Goal: Transaction & Acquisition: Purchase product/service

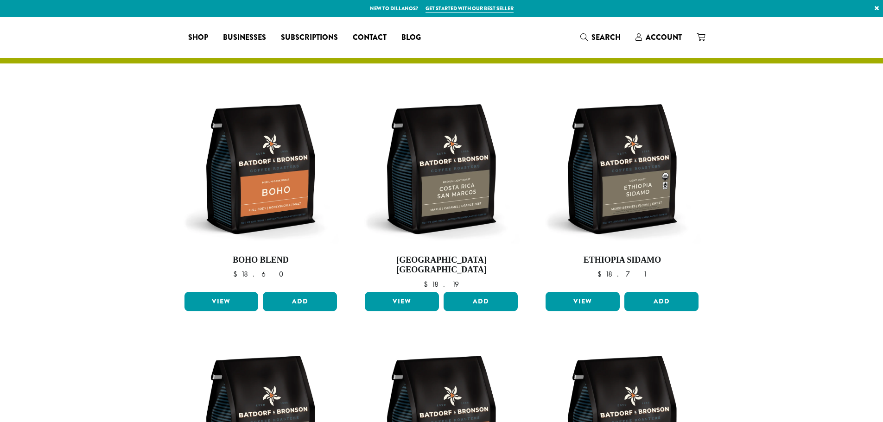
select select
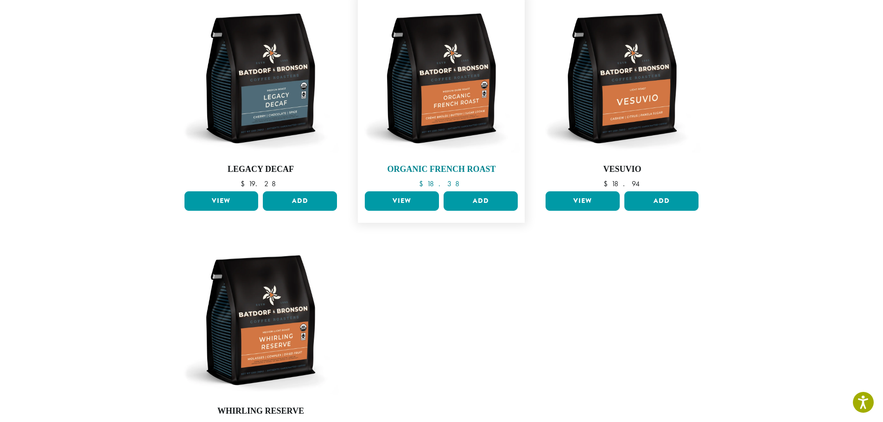
scroll to position [391, 0]
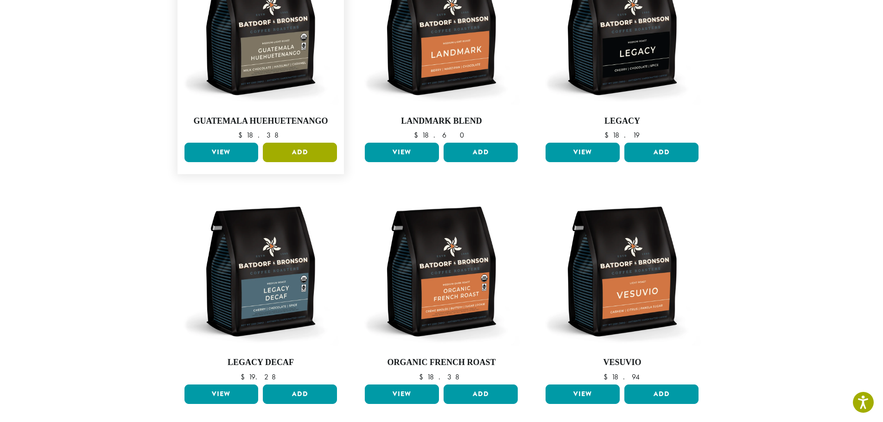
click at [301, 147] on button "Add" at bounding box center [300, 152] width 74 height 19
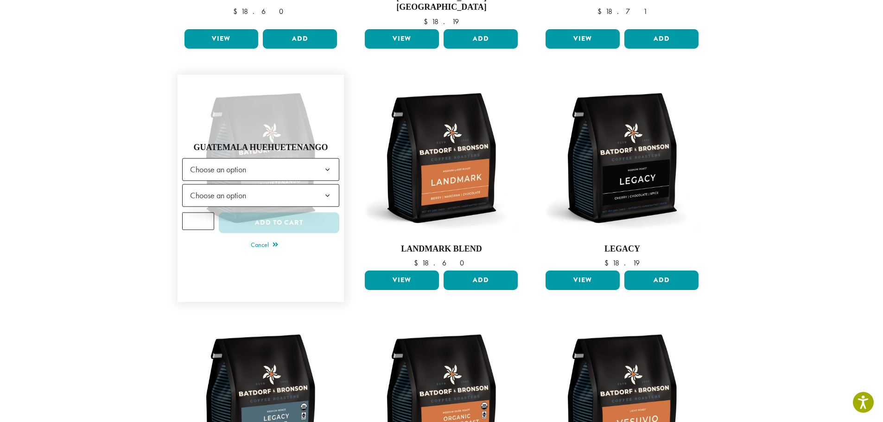
scroll to position [294, 0]
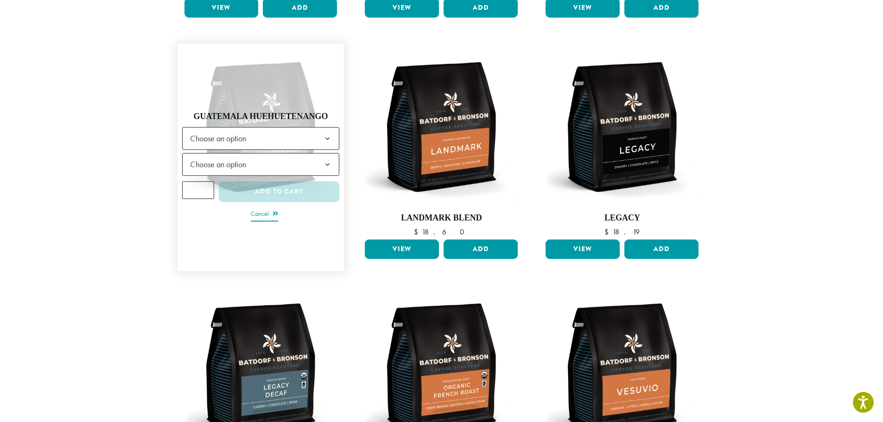
click at [264, 209] on link "Cancel" at bounding box center [264, 215] width 27 height 13
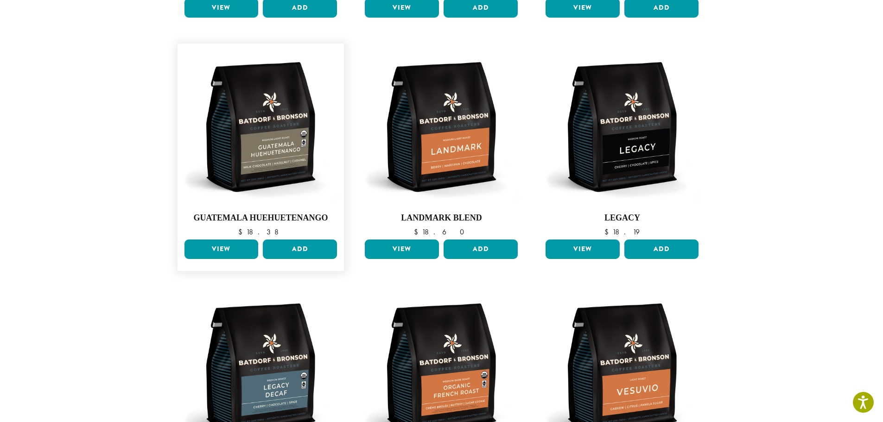
click at [216, 240] on link "View" at bounding box center [221, 249] width 74 height 19
click at [294, 240] on button "Add" at bounding box center [300, 249] width 74 height 19
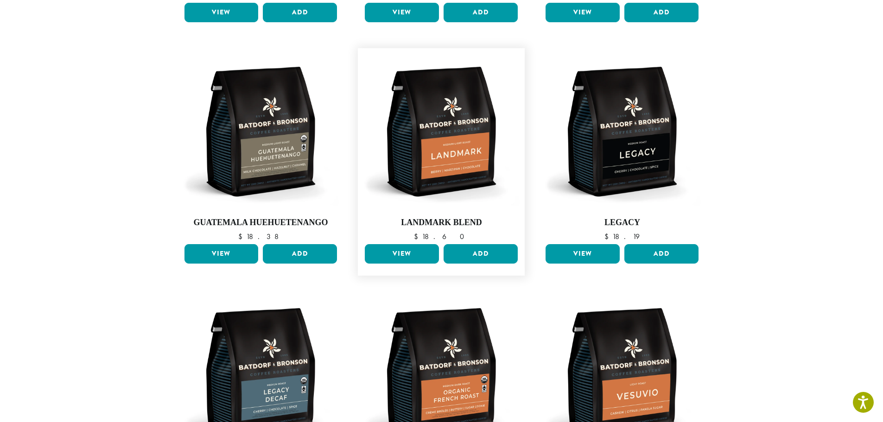
click at [393, 244] on link "View" at bounding box center [402, 253] width 74 height 19
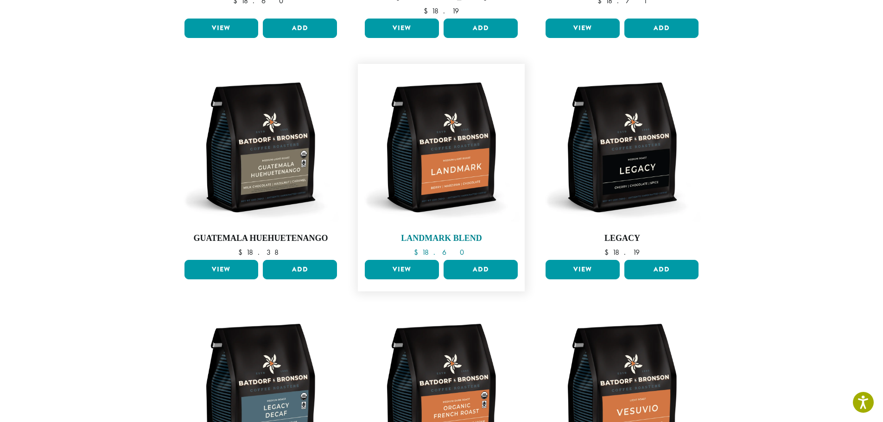
scroll to position [127, 0]
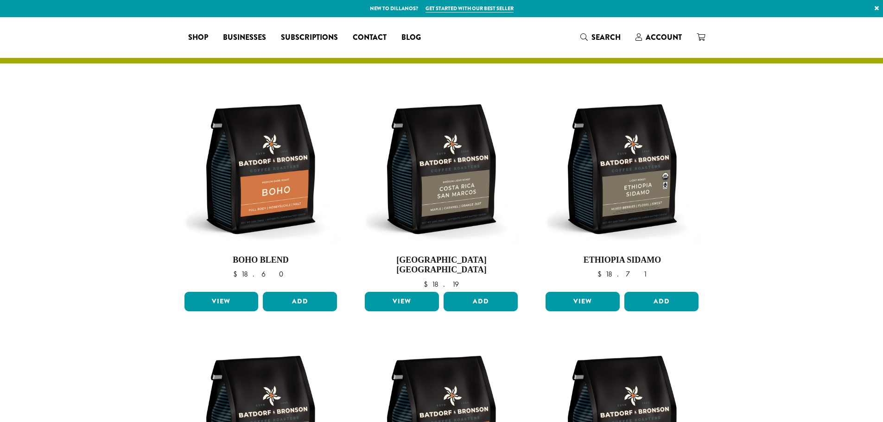
select select
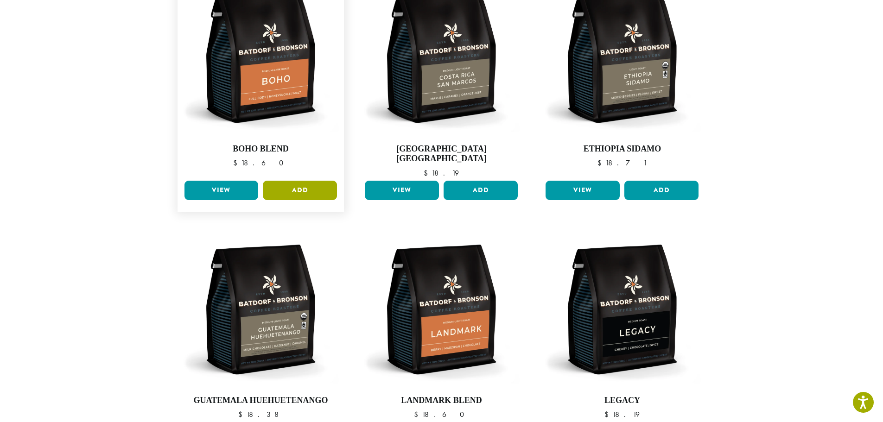
click at [316, 182] on button "Add" at bounding box center [300, 190] width 74 height 19
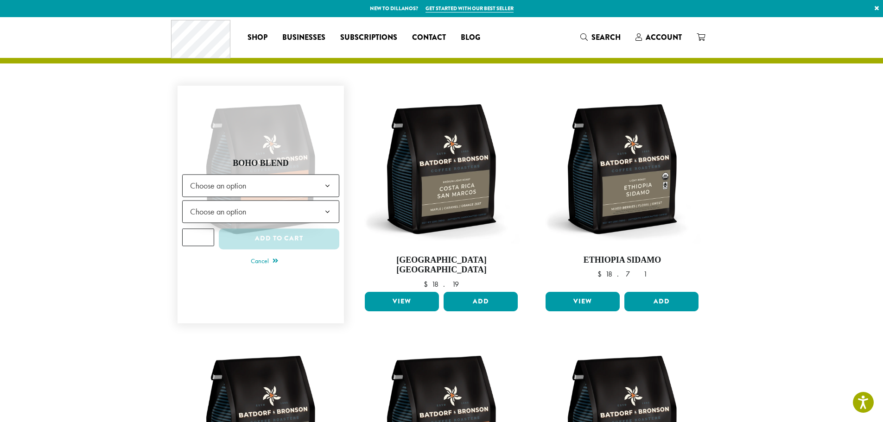
click at [312, 181] on span "Choose an option" at bounding box center [261, 185] width 158 height 23
click at [312, 183] on span "Choose an option" at bounding box center [261, 185] width 158 height 23
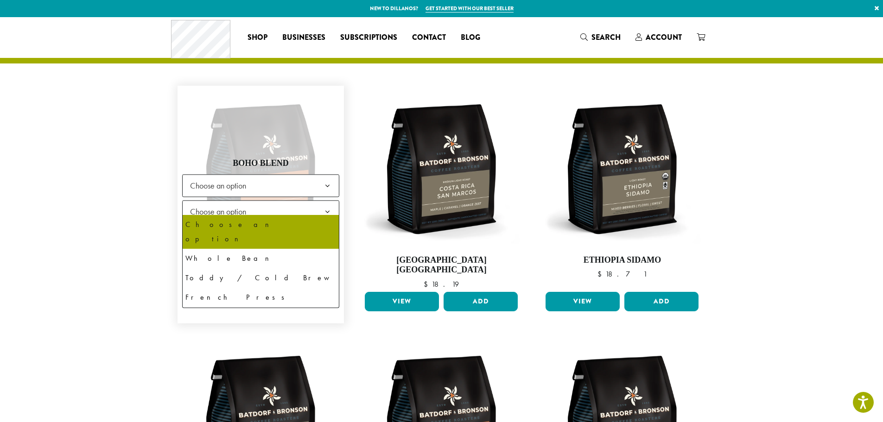
click at [298, 203] on span "Choose an option" at bounding box center [261, 211] width 158 height 23
click at [297, 204] on span "Choose an option" at bounding box center [261, 211] width 158 height 23
click at [296, 205] on span "Choose an option" at bounding box center [261, 211] width 158 height 23
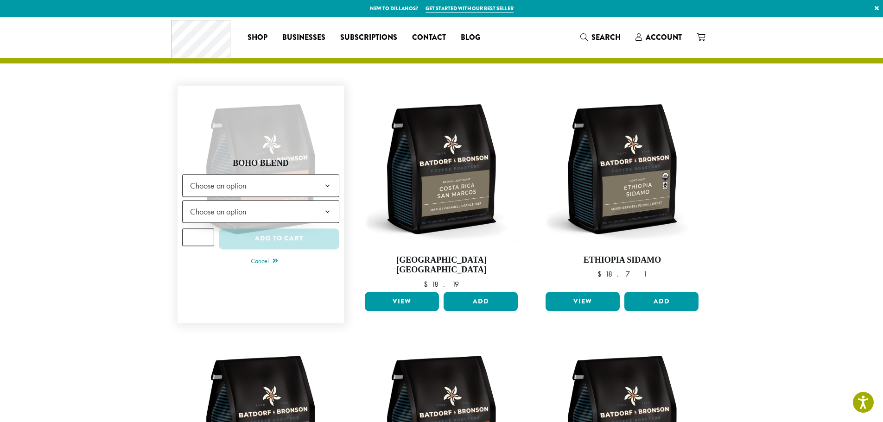
click at [197, 233] on input "*" at bounding box center [198, 238] width 32 height 18
click at [205, 229] on input "*" at bounding box center [198, 238] width 32 height 18
type input "*"
click at [205, 229] on input "*" at bounding box center [198, 238] width 32 height 18
click at [260, 255] on link "Cancel" at bounding box center [264, 261] width 27 height 13
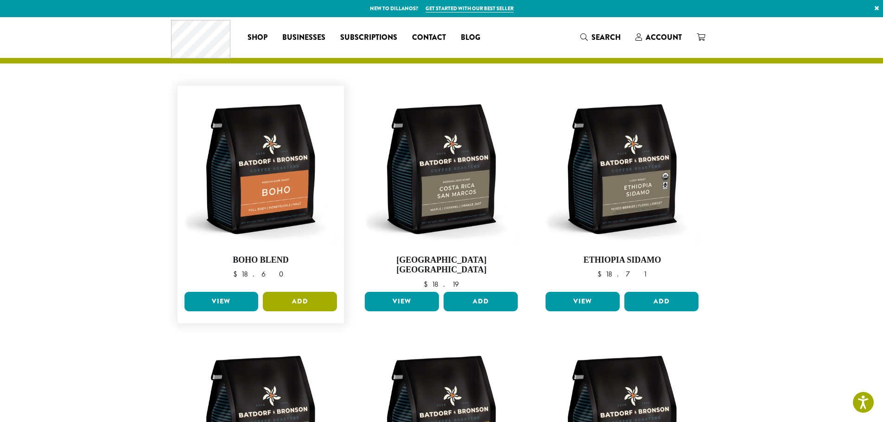
click at [280, 292] on button "Add" at bounding box center [300, 301] width 74 height 19
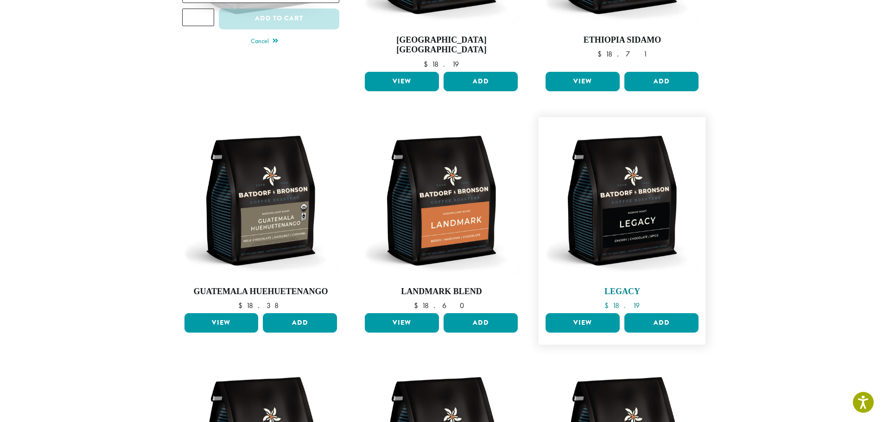
scroll to position [232, 0]
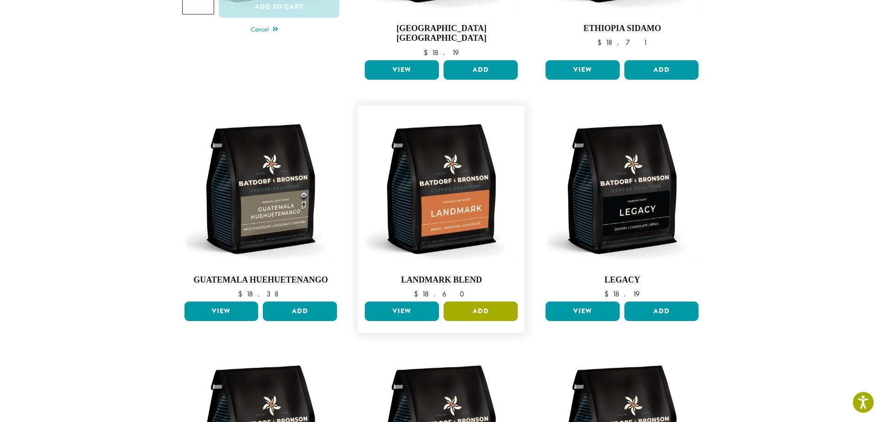
click at [467, 304] on button "Add" at bounding box center [481, 311] width 74 height 19
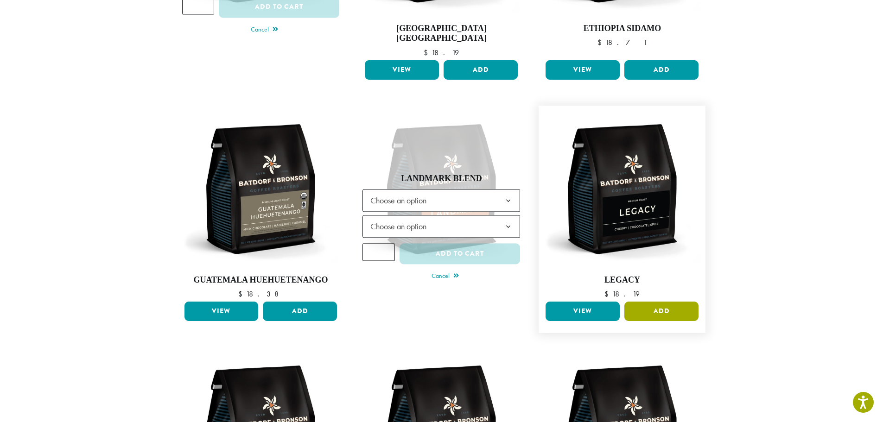
click at [675, 302] on button "Add" at bounding box center [661, 311] width 74 height 19
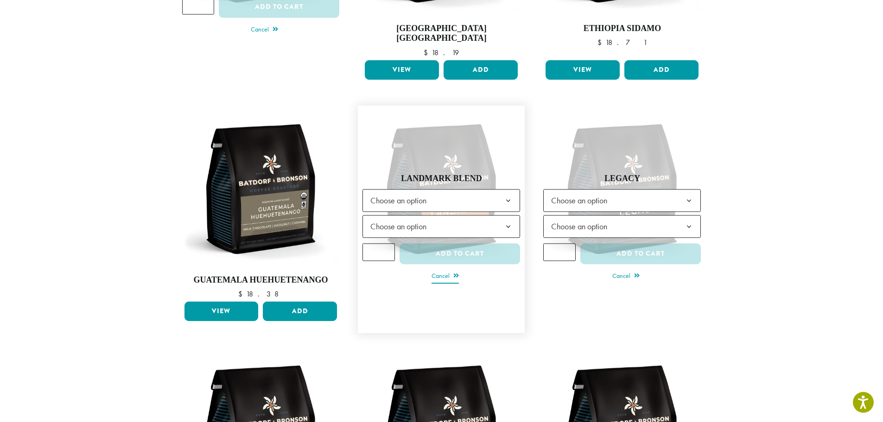
click at [433, 271] on link "Cancel" at bounding box center [445, 277] width 27 height 13
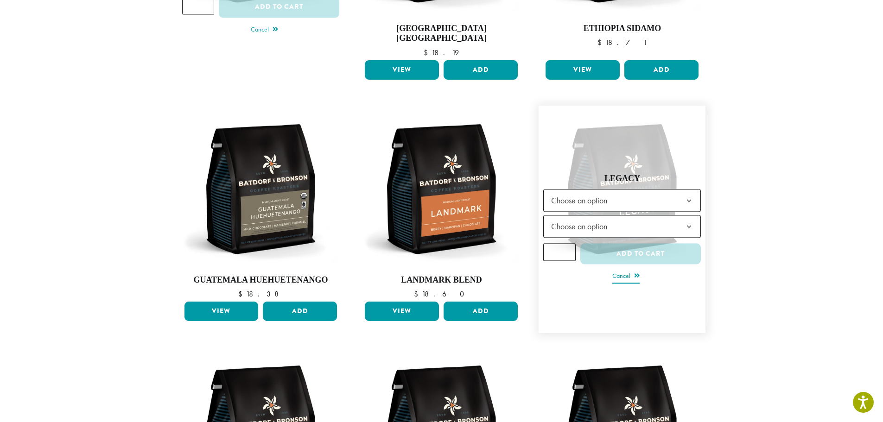
click at [618, 271] on link "Cancel" at bounding box center [625, 277] width 27 height 13
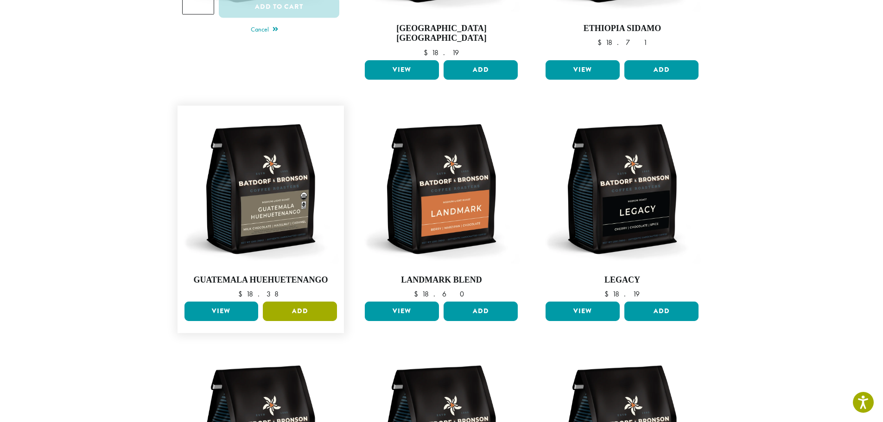
click at [287, 306] on button "Add" at bounding box center [300, 311] width 74 height 19
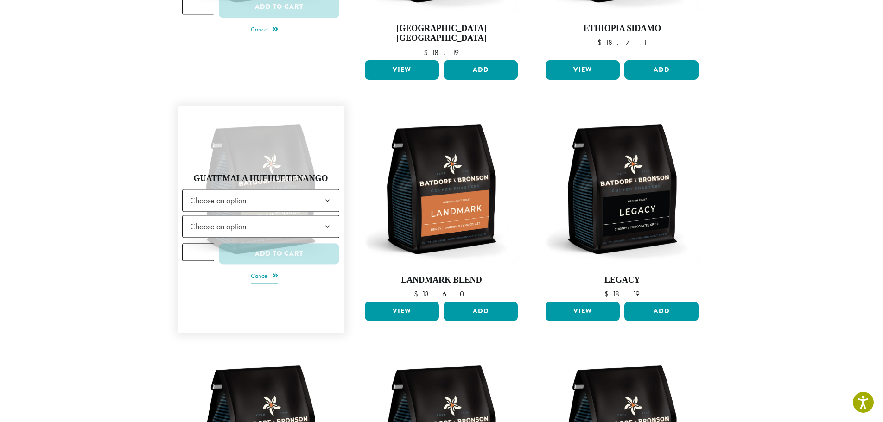
click at [264, 271] on link "Cancel" at bounding box center [264, 277] width 27 height 13
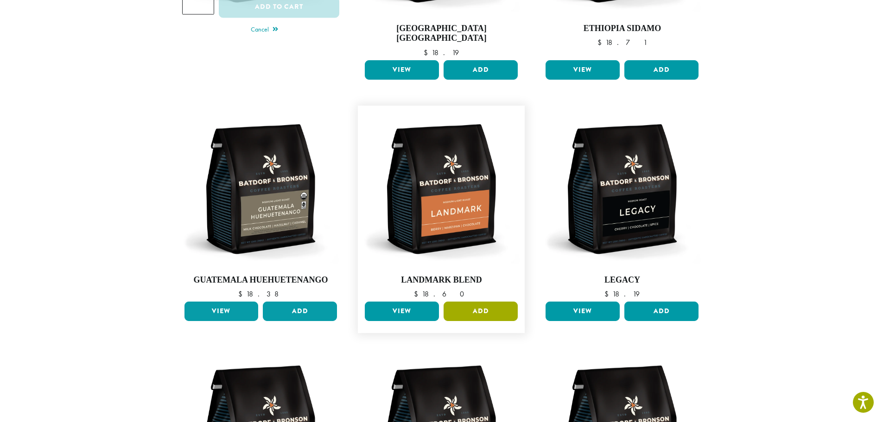
click at [476, 302] on button "Add" at bounding box center [481, 311] width 74 height 19
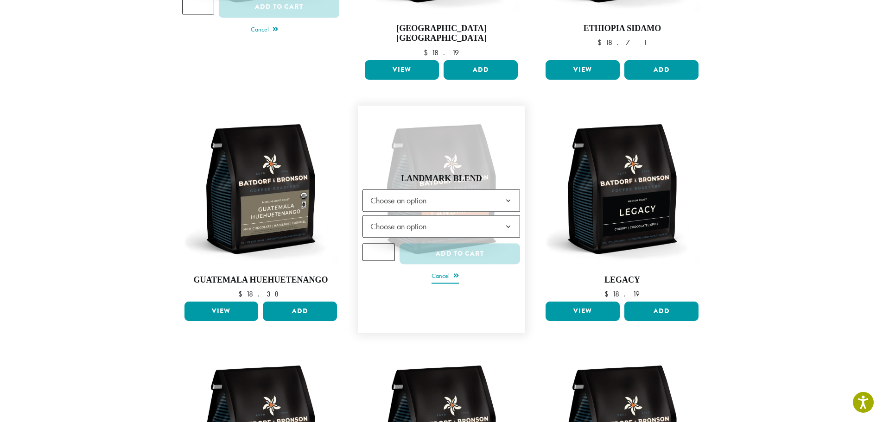
click at [449, 271] on link "Cancel" at bounding box center [445, 277] width 27 height 13
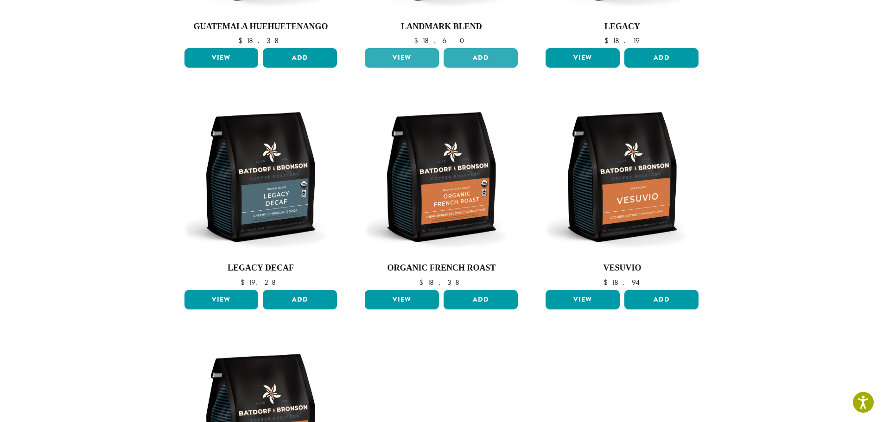
scroll to position [556, 0]
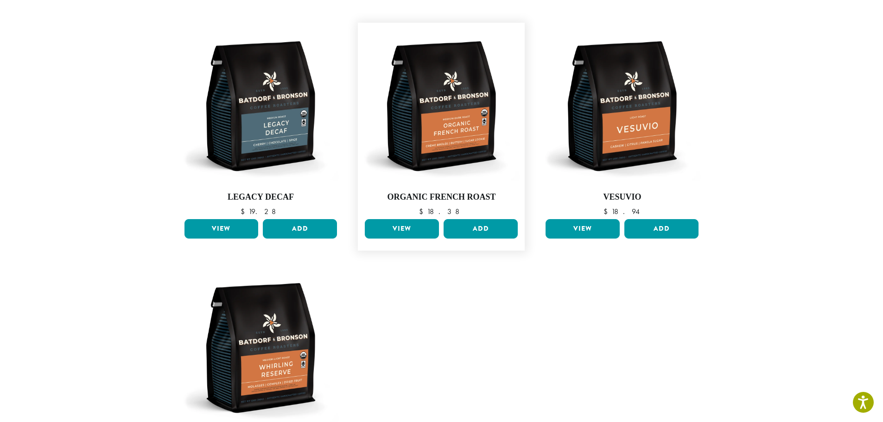
drag, startPoint x: 404, startPoint y: 222, endPoint x: 405, endPoint y: 231, distance: 8.9
click at [404, 222] on link "View" at bounding box center [402, 228] width 74 height 19
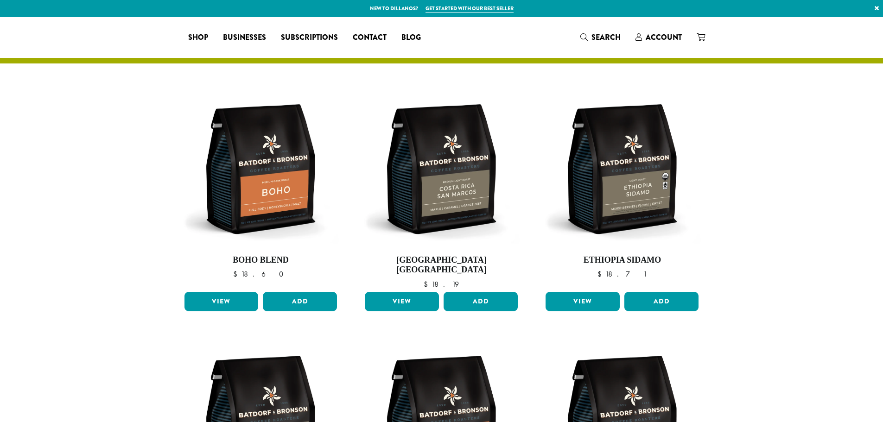
select select
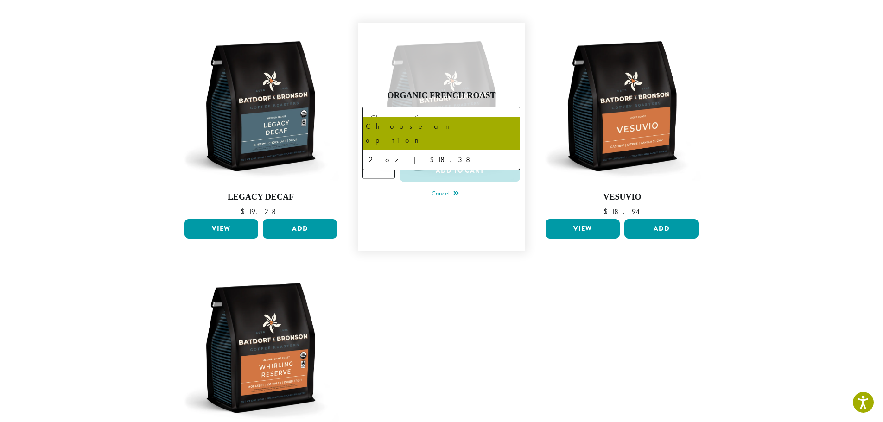
click at [458, 114] on span "Choose an option" at bounding box center [442, 118] width 158 height 23
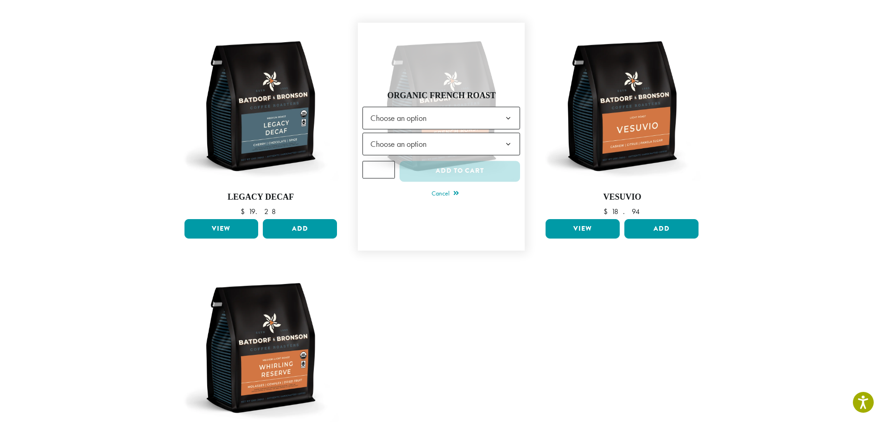
drag, startPoint x: 458, startPoint y: 113, endPoint x: 438, endPoint y: 137, distance: 30.9
click at [458, 113] on span "Choose an option" at bounding box center [442, 118] width 158 height 23
click at [438, 137] on span "Choose an option" at bounding box center [442, 144] width 158 height 23
click at [441, 137] on span "Choose an option" at bounding box center [442, 144] width 158 height 23
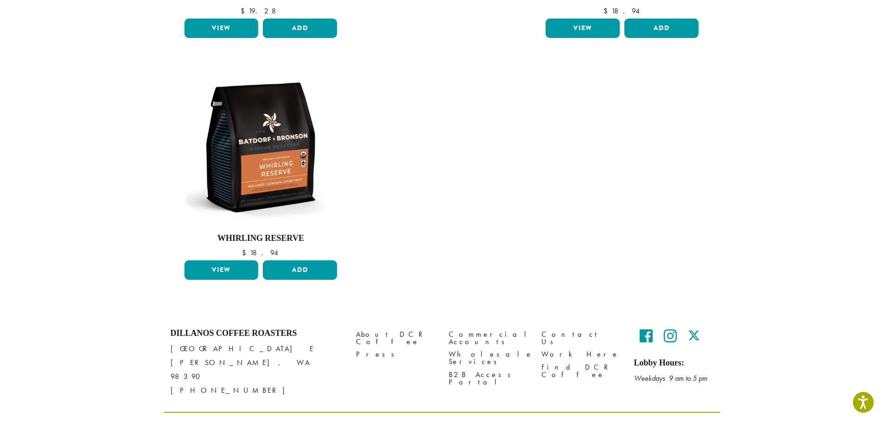
scroll to position [757, 0]
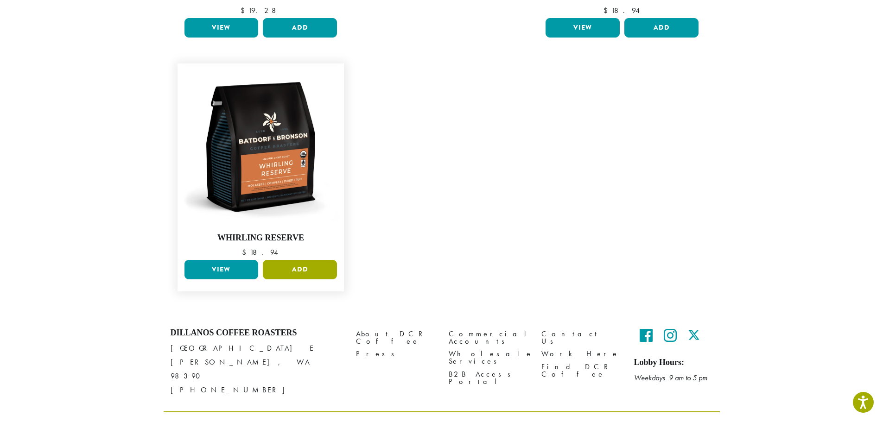
click at [306, 261] on button "Add" at bounding box center [300, 269] width 74 height 19
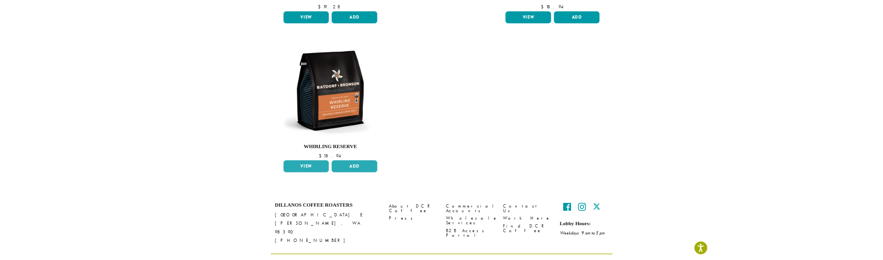
scroll to position [727, 0]
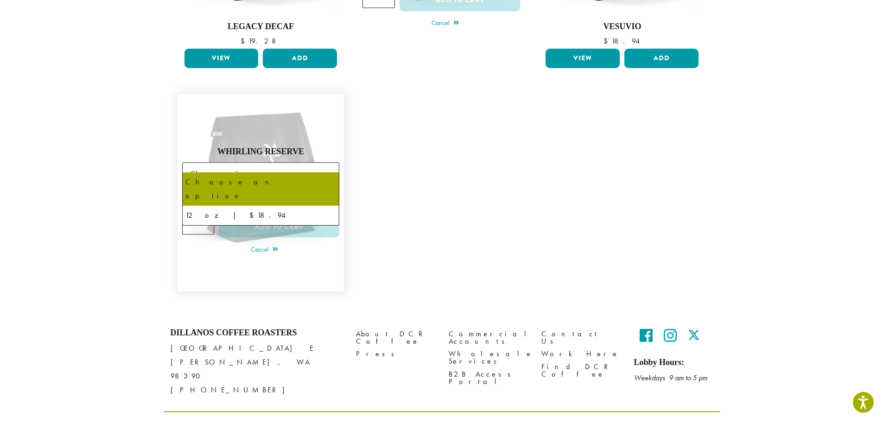
click at [268, 163] on span "Choose an option" at bounding box center [261, 174] width 158 height 23
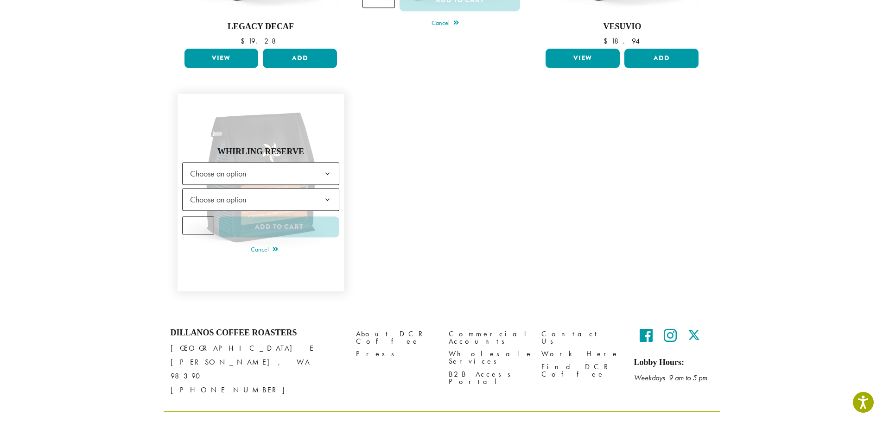
drag, startPoint x: 269, startPoint y: 165, endPoint x: 259, endPoint y: 192, distance: 28.6
click at [270, 166] on span "Choose an option" at bounding box center [261, 174] width 158 height 23
click at [257, 197] on span "Choose an option" at bounding box center [261, 200] width 158 height 23
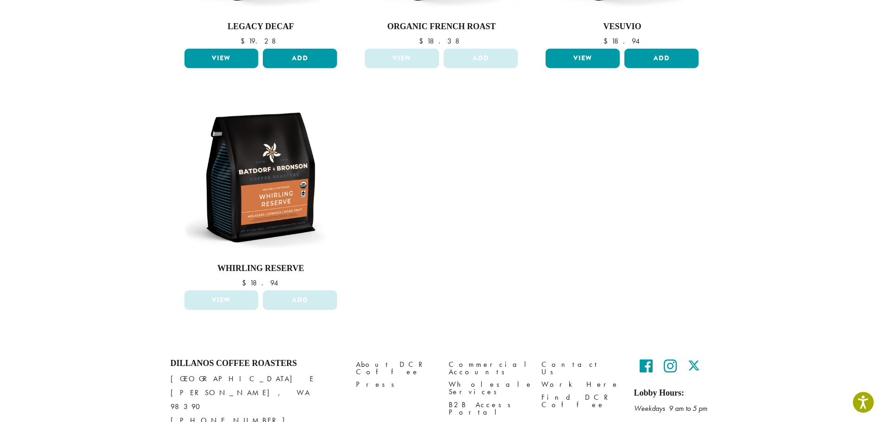
drag, startPoint x: 461, startPoint y: 180, endPoint x: 462, endPoint y: 188, distance: 7.9
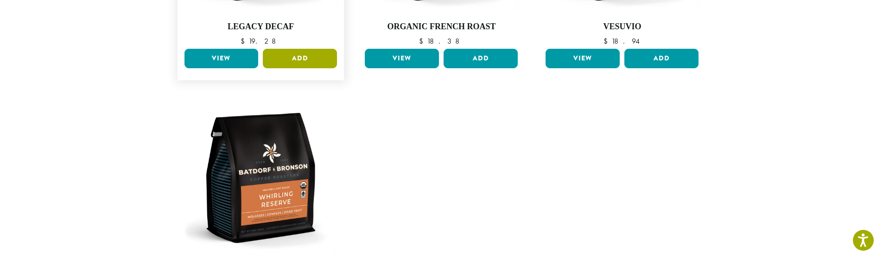
click at [306, 49] on button "Add" at bounding box center [300, 58] width 74 height 19
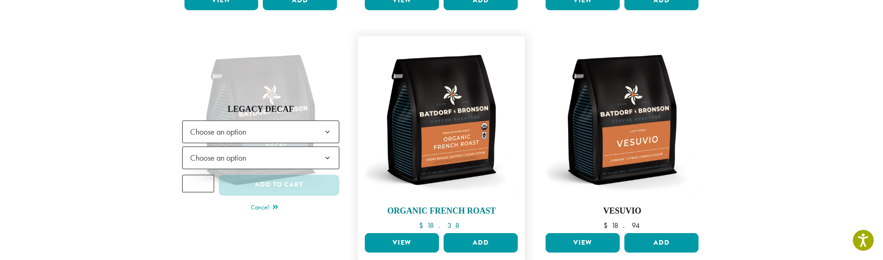
scroll to position [541, 0]
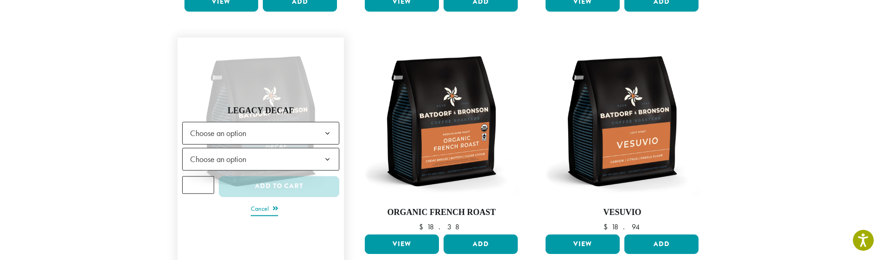
click at [266, 203] on link "Cancel" at bounding box center [264, 209] width 27 height 13
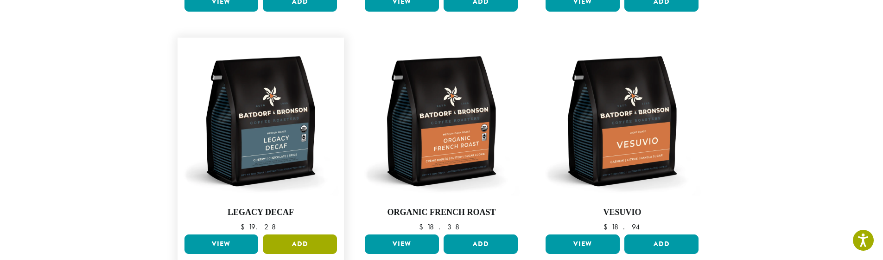
click at [293, 234] on button "Add" at bounding box center [300, 243] width 74 height 19
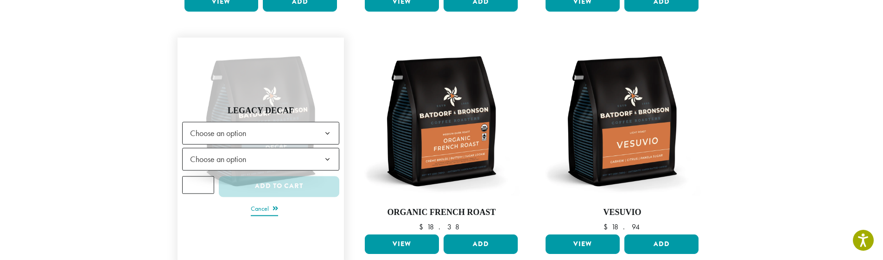
click at [262, 203] on link "Cancel" at bounding box center [264, 209] width 27 height 13
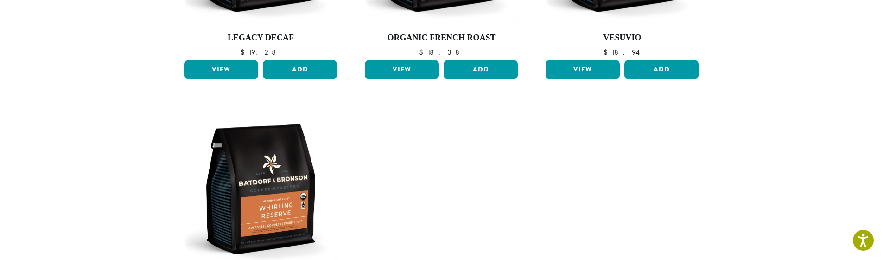
scroll to position [773, 0]
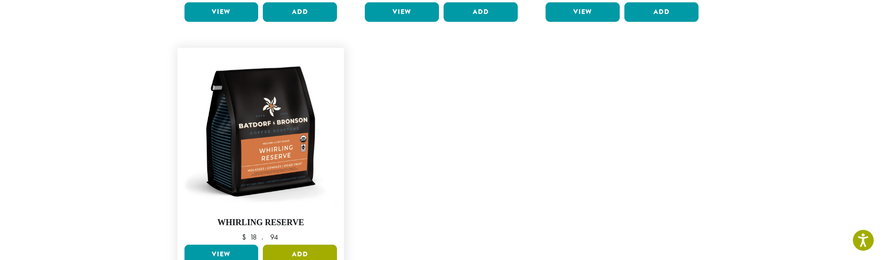
click at [292, 244] on button "Add" at bounding box center [300, 253] width 74 height 19
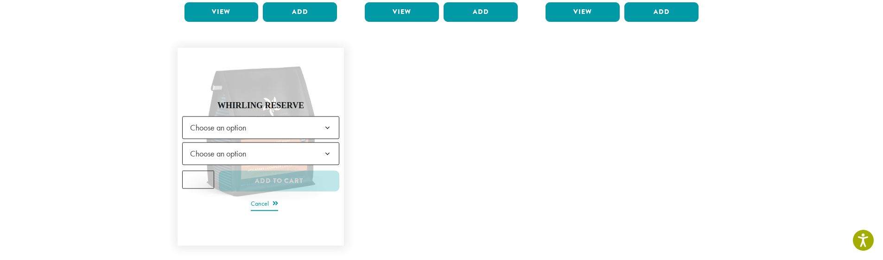
click at [263, 197] on link "Cancel" at bounding box center [264, 203] width 27 height 13
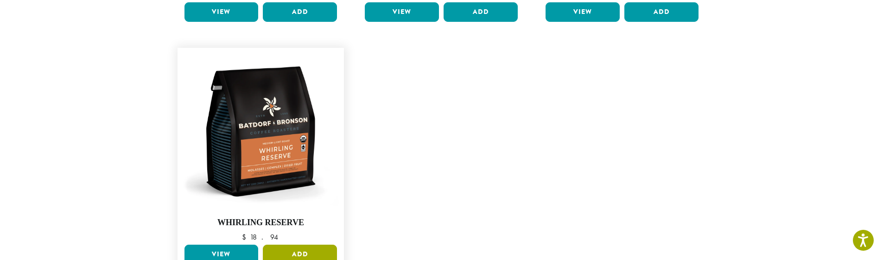
click at [297, 244] on button "Add" at bounding box center [300, 253] width 74 height 19
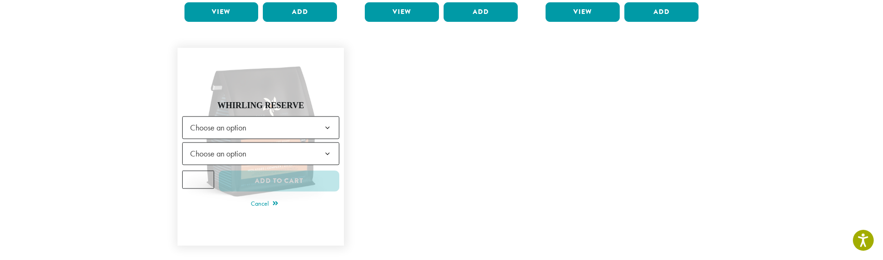
drag, startPoint x: 273, startPoint y: 154, endPoint x: 269, endPoint y: 148, distance: 7.5
click at [272, 153] on form "**********" at bounding box center [261, 156] width 158 height 81
click at [269, 148] on span "Choose an option" at bounding box center [261, 153] width 158 height 23
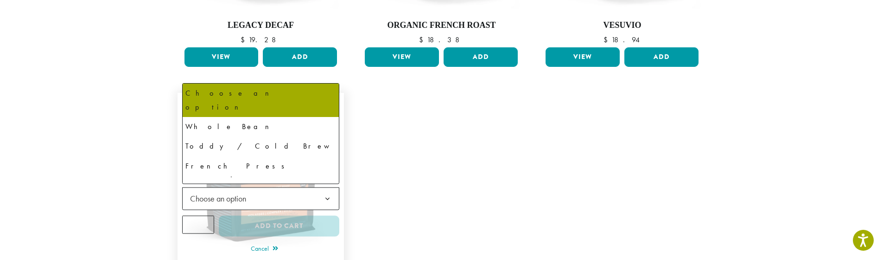
scroll to position [727, 0]
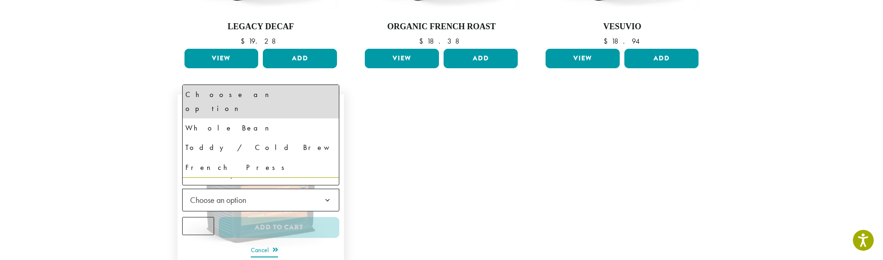
click at [255, 244] on link "Cancel" at bounding box center [264, 250] width 27 height 13
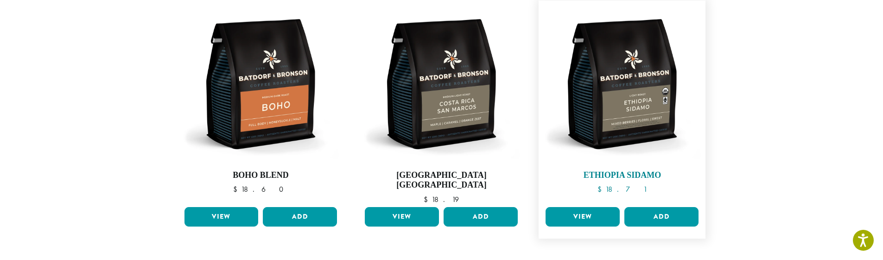
scroll to position [93, 0]
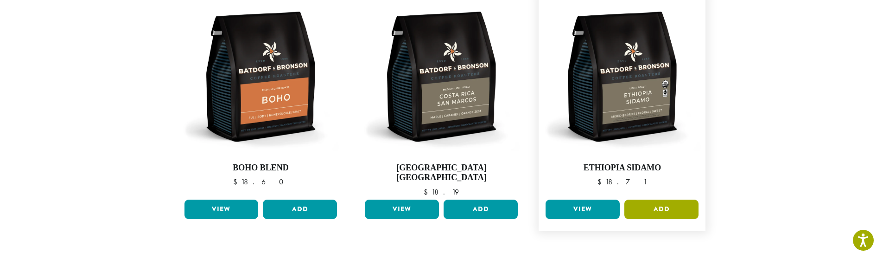
click at [664, 200] on button "Add" at bounding box center [661, 208] width 74 height 19
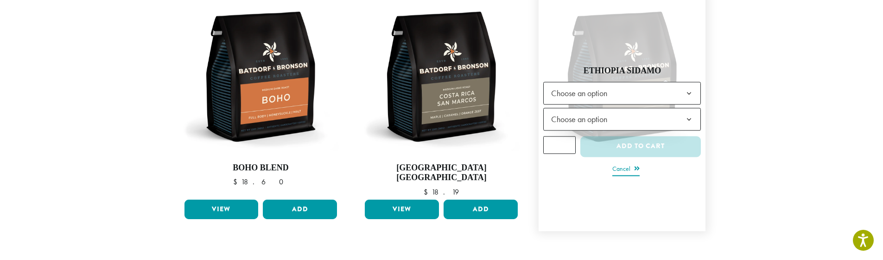
click at [613, 164] on link "Cancel" at bounding box center [625, 169] width 27 height 13
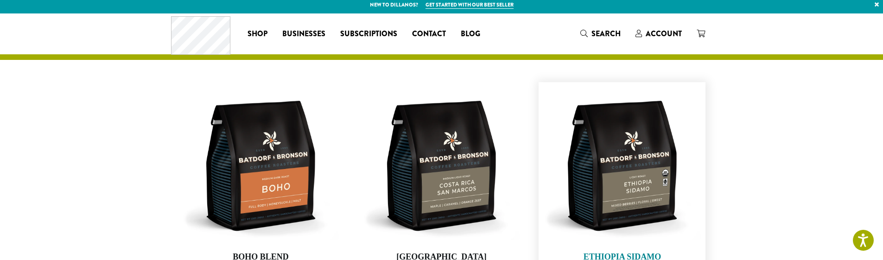
scroll to position [0, 0]
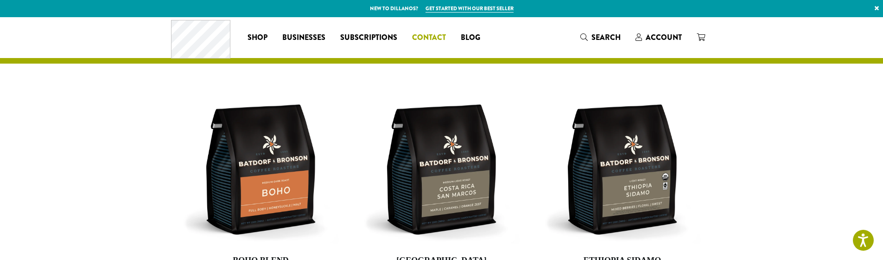
click at [424, 38] on span "Contact" at bounding box center [429, 38] width 34 height 12
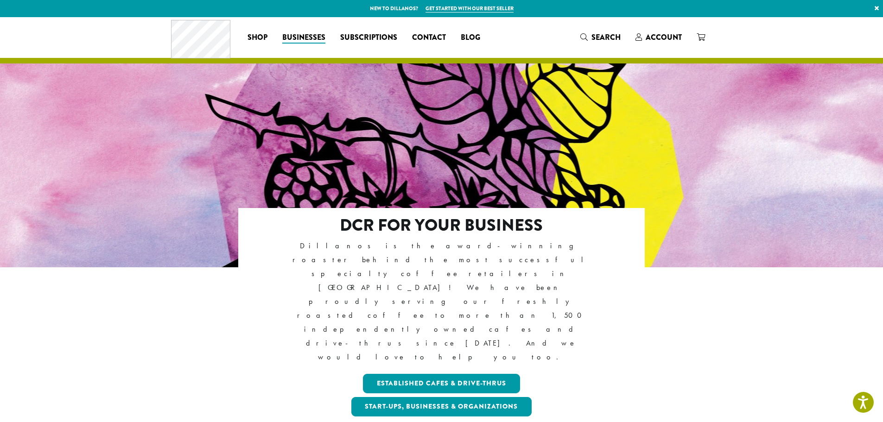
click at [506, 200] on div at bounding box center [441, 208] width 883 height 382
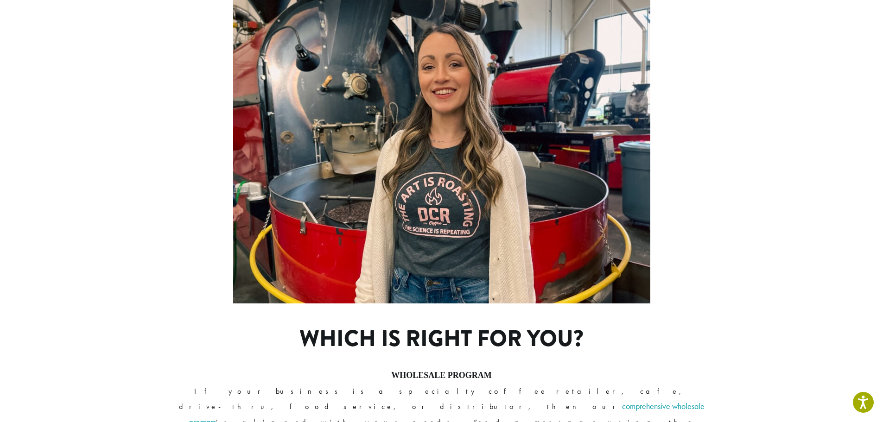
scroll to position [658, 0]
